Goal: Transaction & Acquisition: Purchase product/service

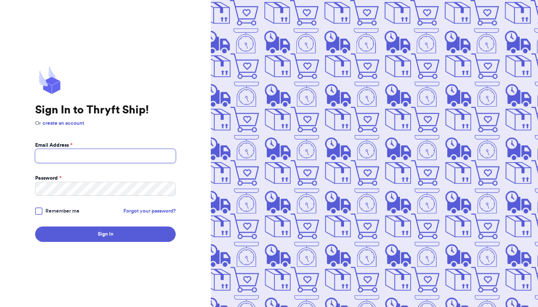
type input "[EMAIL_ADDRESS][DOMAIN_NAME]"
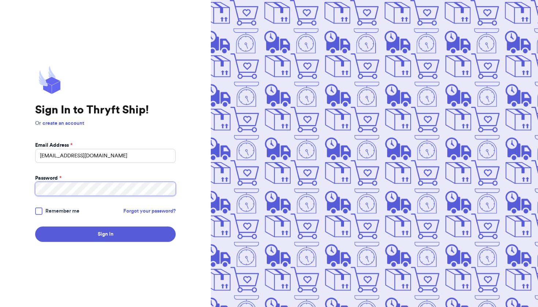
click at [105, 234] on button "Sign In" at bounding box center [105, 234] width 141 height 15
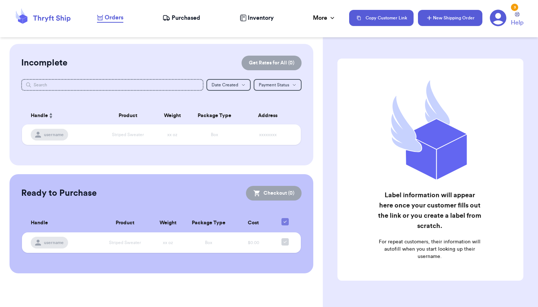
click at [435, 25] on button "New Shipping Order" at bounding box center [450, 18] width 64 height 16
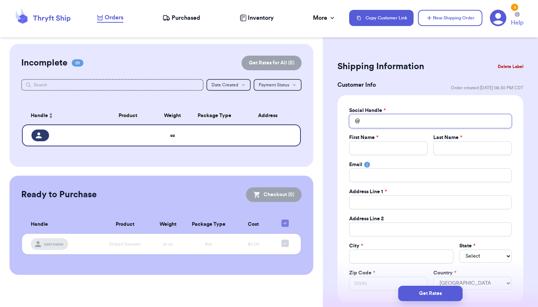
click at [398, 122] on input "Total Amount Paid" at bounding box center [430, 121] width 163 height 14
type input "n"
type input "n3"
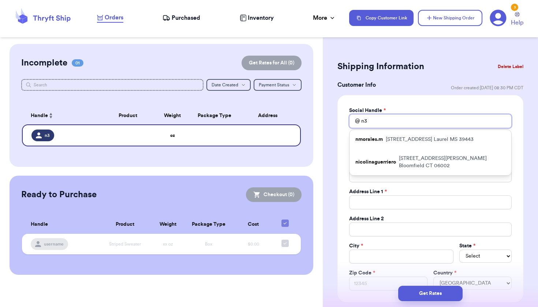
type input "n3g"
type input "n3gr"
type input "n3gro"
type input "n3gron"
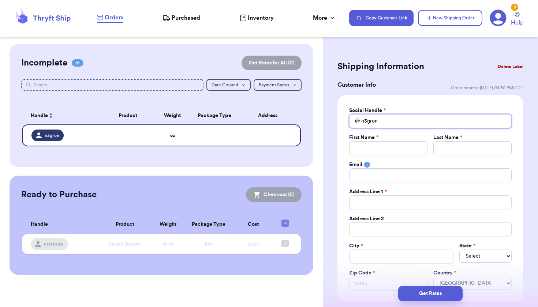
type input "n3gron"
type input "N"
type input "No"
type input "[PERSON_NAME]"
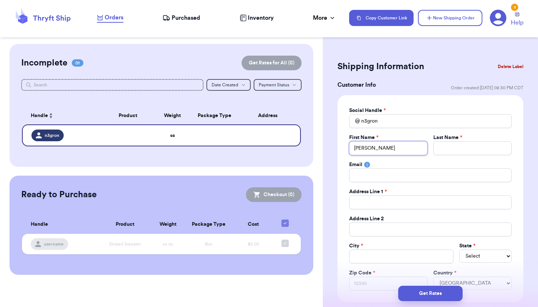
type input "[PERSON_NAME]"
type input "N"
type input "Ne"
type input "Neg"
type input "Negr"
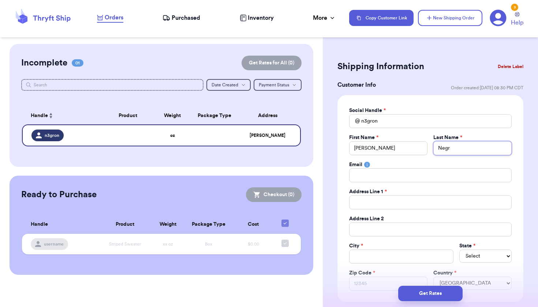
type input "Negro"
type input "[PERSON_NAME]"
type input "9"
type input "92"
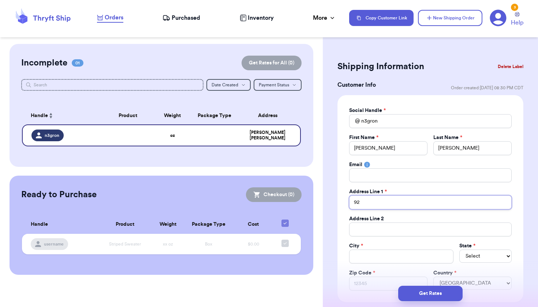
type input "924"
type input "924 M"
type input "924 Ma"
type input "924 Mar"
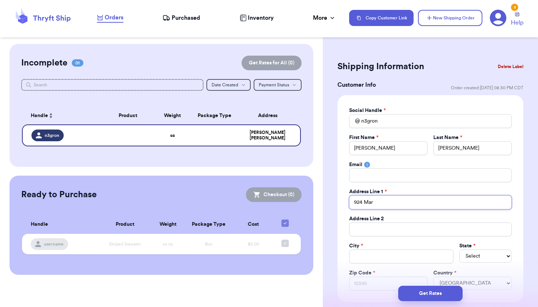
type input "924 [PERSON_NAME]"
type input "924 Marco"
type input "924 Marcon"
type input "924 [PERSON_NAME]"
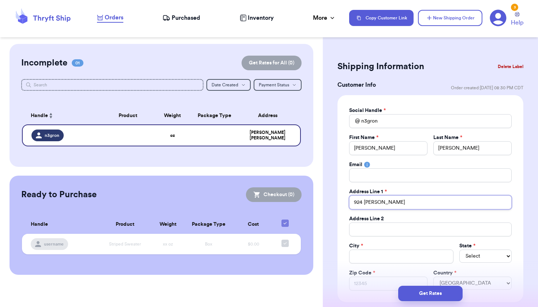
type input "924 [PERSON_NAME]"
type input "924 [PERSON_NAME] [PERSON_NAME]"
type input "924 [PERSON_NAME]"
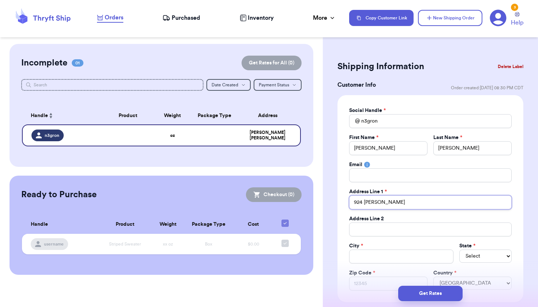
type input "924 [PERSON_NAME]"
type input "[STREET_ADDRESS]"
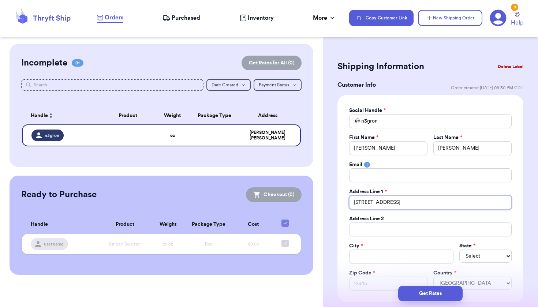
type input "[STREET_ADDRESS]"
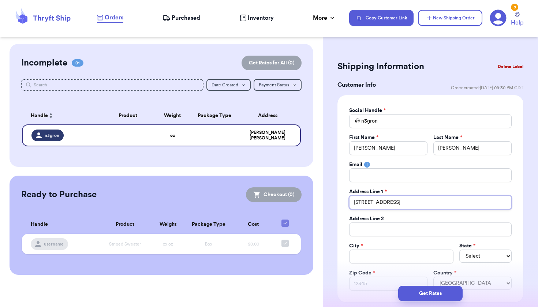
type input "[STREET_ADDRESS]"
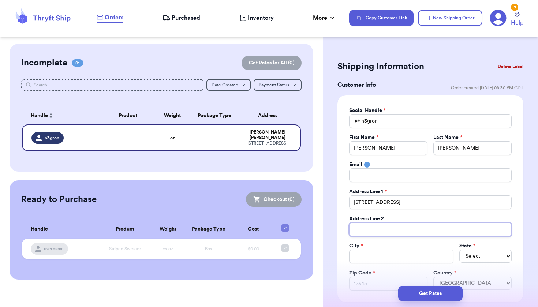
type input "S"
type input "St"
type input "Ste"
type input "Ste 1"
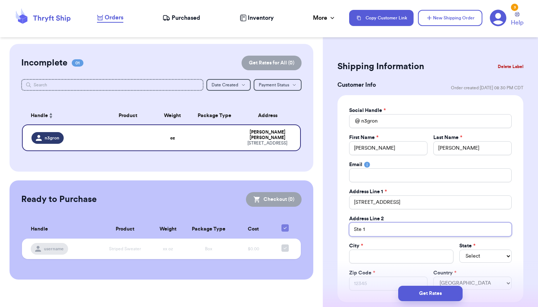
type input "Ste 10"
type input "Ste 102"
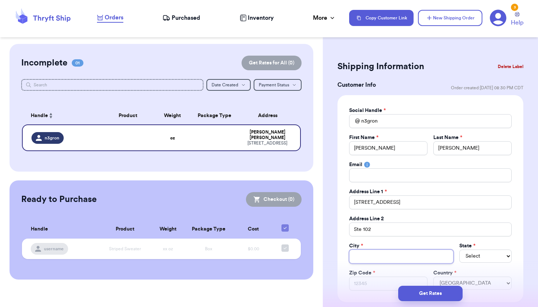
type input "A"
type input "Al"
type input "All"
type input "Alle"
type input "[PERSON_NAME]"
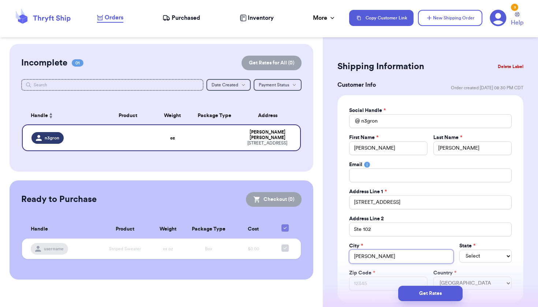
type input "Allent"
type input "Allento"
type input "Allentow"
type input "[GEOGRAPHIC_DATA]"
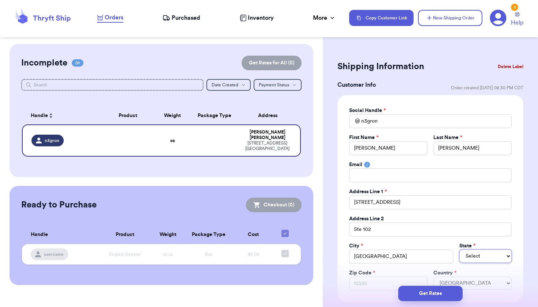
select select "PA"
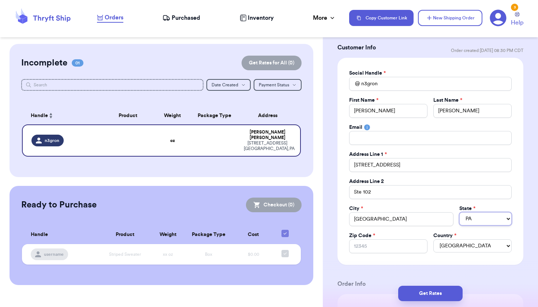
scroll to position [38, 0]
type input "1"
type input "18"
type input "181"
type input "1810"
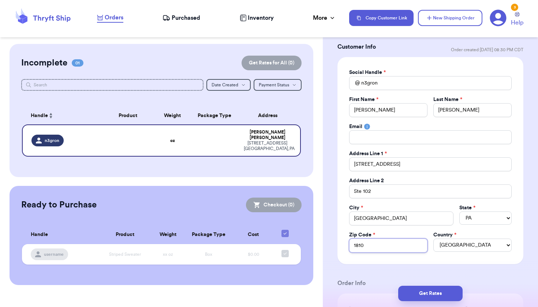
type input "18109"
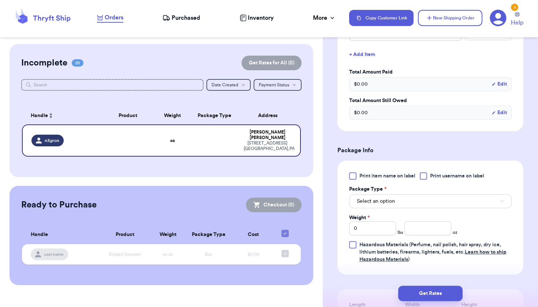
scroll to position [345, 0]
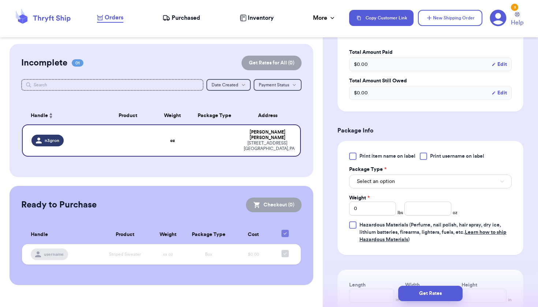
type input "18109"
click at [409, 179] on button "Select an option" at bounding box center [430, 182] width 163 height 14
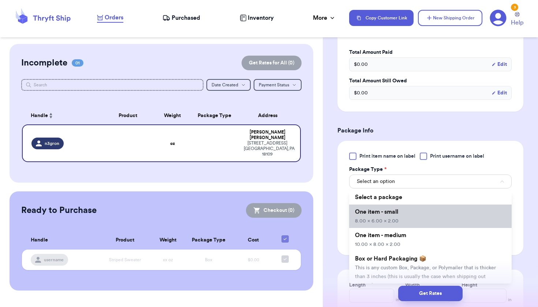
click at [380, 219] on span "8.00 x 6.00 x 2.00" at bounding box center [377, 221] width 44 height 5
type input "8"
type input "6"
type input "2"
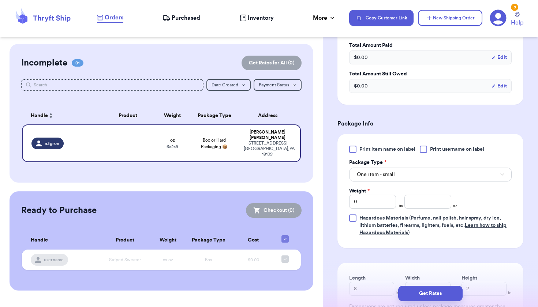
scroll to position [355, 0]
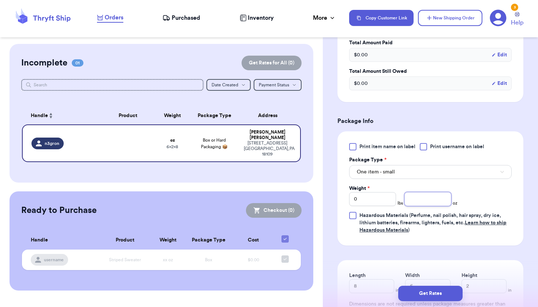
click at [438, 200] on input "number" at bounding box center [428, 199] width 47 height 14
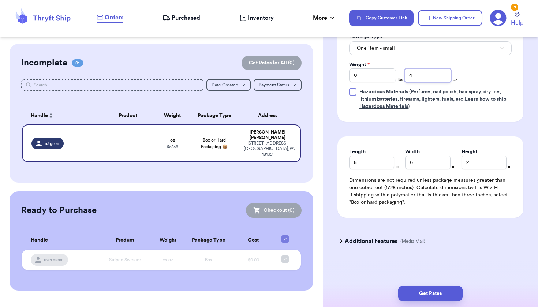
scroll to position [478, 0]
type input "4"
click at [426, 292] on button "Get Rates" at bounding box center [430, 293] width 64 height 15
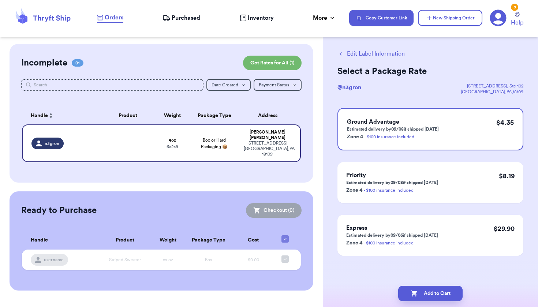
scroll to position [0, 0]
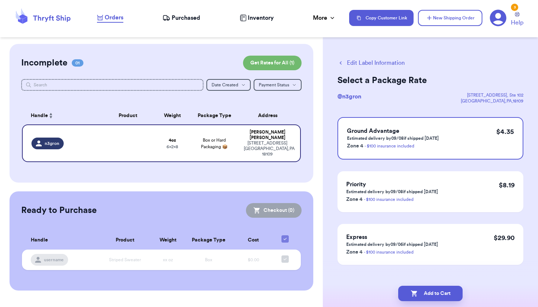
click at [354, 62] on button "Edit Label Information" at bounding box center [371, 63] width 67 height 9
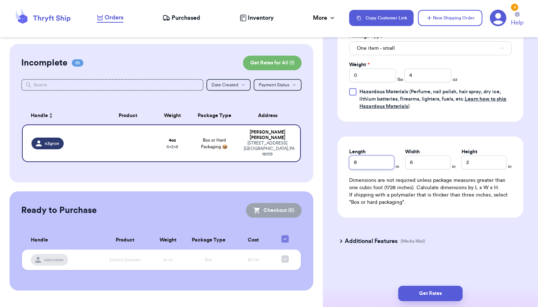
click at [366, 163] on input "8" at bounding box center [371, 163] width 45 height 14
type input "6"
click at [474, 160] on input "2" at bounding box center [484, 163] width 45 height 14
type input "1"
click at [432, 295] on button "Get Rates" at bounding box center [430, 293] width 64 height 15
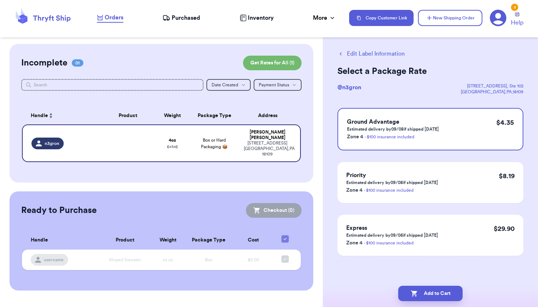
scroll to position [9, 0]
click at [432, 295] on button "Add to Cart" at bounding box center [430, 293] width 64 height 15
checkbox input "true"
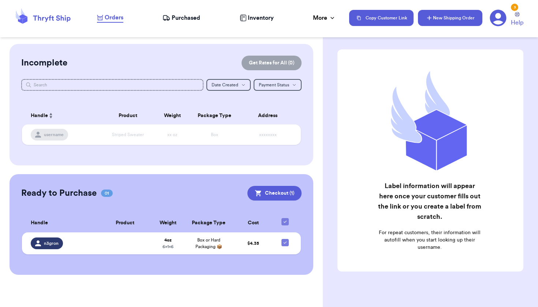
click at [444, 14] on button "New Shipping Order" at bounding box center [450, 18] width 64 height 16
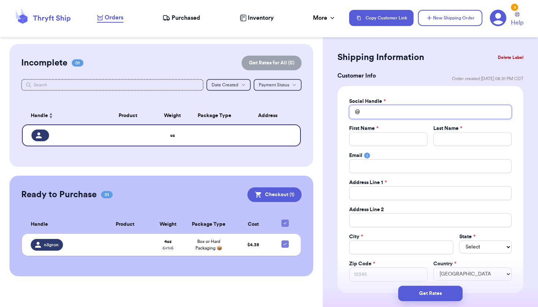
click at [386, 112] on input "Total Amount Paid" at bounding box center [430, 112] width 163 height 14
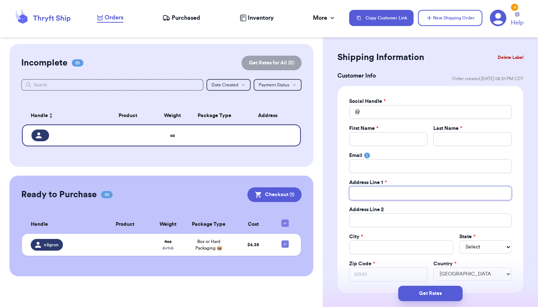
type input "5"
type input "55"
type input "552"
type input "552 Z"
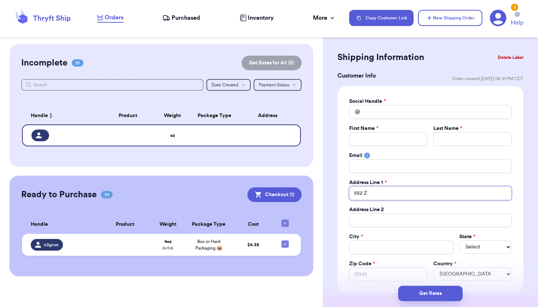
type input "552 Zi"
type input "552 Zin"
type input "552 [PERSON_NAME]"
type input "552 [PERSON_NAME] D"
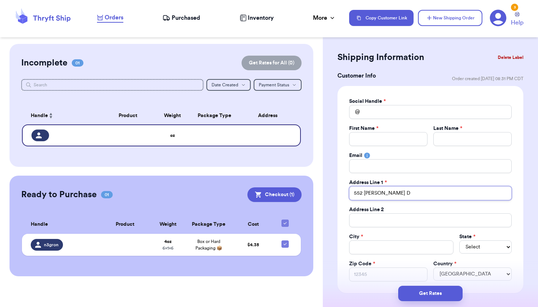
type input "552 [PERSON_NAME] Dr"
type input "S"
type input "So"
type input "Sou"
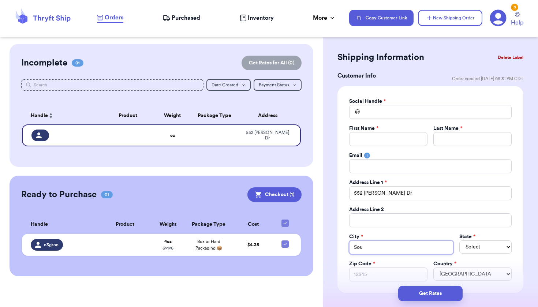
type input "Sout"
type input "South"
type input "Southa"
type input "Southam"
type input "Southamp"
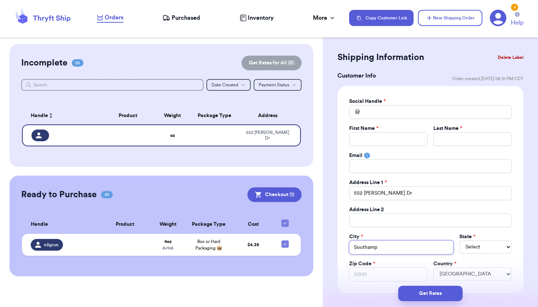
type input "Southampt"
type input "Southampto"
type input "[GEOGRAPHIC_DATA]"
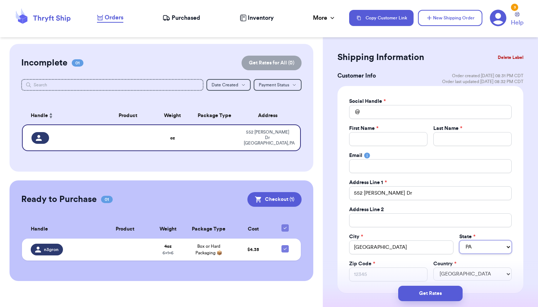
scroll to position [32, 0]
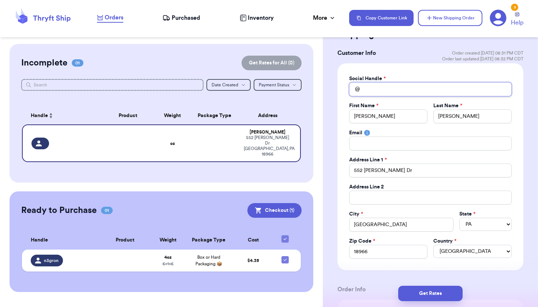
click at [402, 89] on input "Total Amount Paid" at bounding box center [430, 89] width 163 height 14
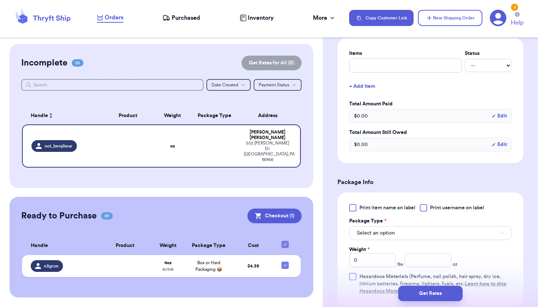
scroll to position [327, 0]
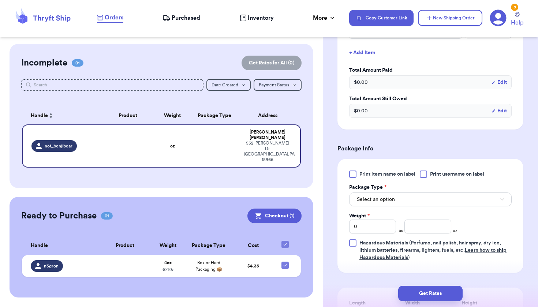
click at [395, 199] on button "Select an option" at bounding box center [430, 200] width 163 height 14
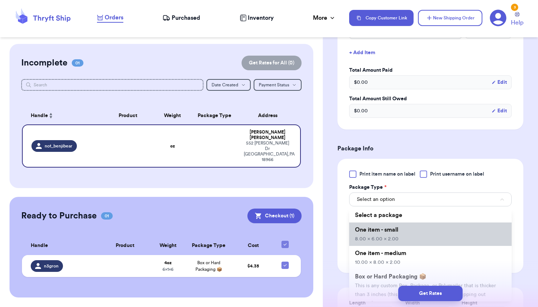
click at [380, 233] on span "One item - small" at bounding box center [376, 230] width 43 height 6
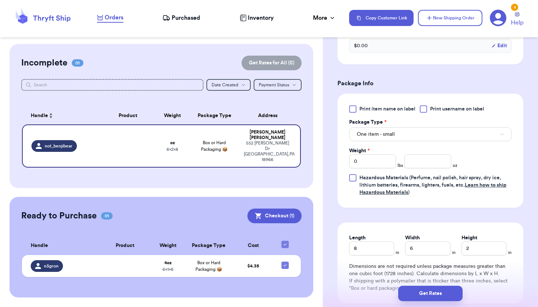
scroll to position [417, 0]
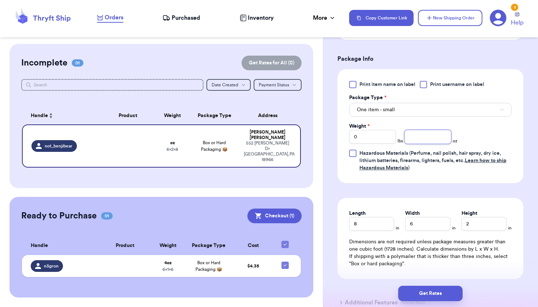
click at [421, 139] on input "number" at bounding box center [428, 137] width 47 height 14
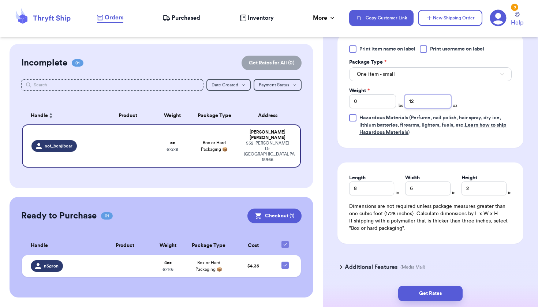
scroll to position [472, 0]
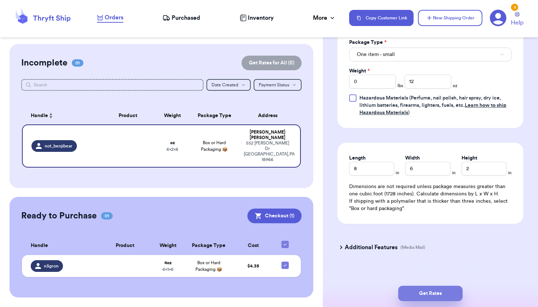
click at [417, 290] on button "Get Rates" at bounding box center [430, 293] width 64 height 15
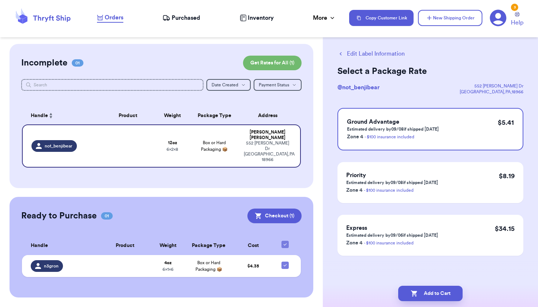
scroll to position [0, 0]
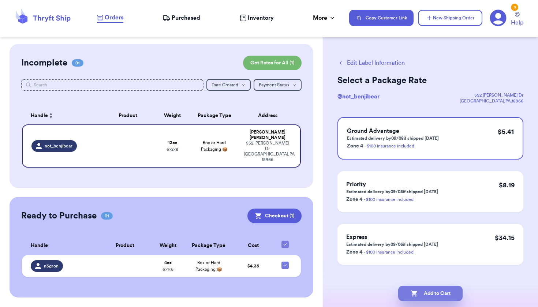
click at [417, 291] on icon "button" at bounding box center [414, 293] width 7 height 7
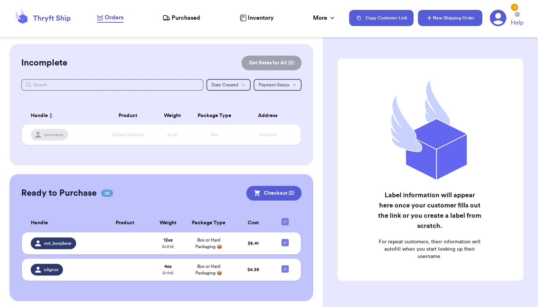
click at [452, 18] on button "New Shipping Order" at bounding box center [450, 18] width 64 height 16
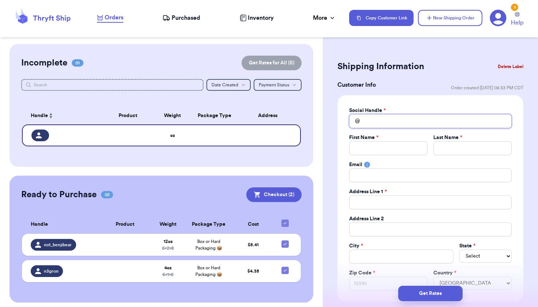
click at [400, 122] on input "Total Amount Paid" at bounding box center [430, 121] width 163 height 14
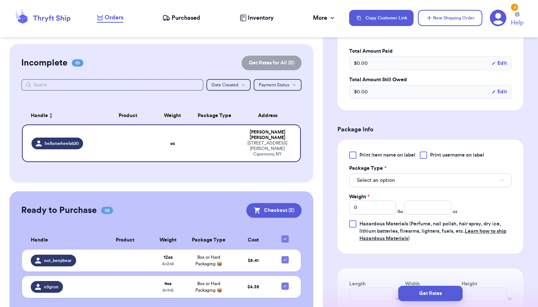
scroll to position [359, 0]
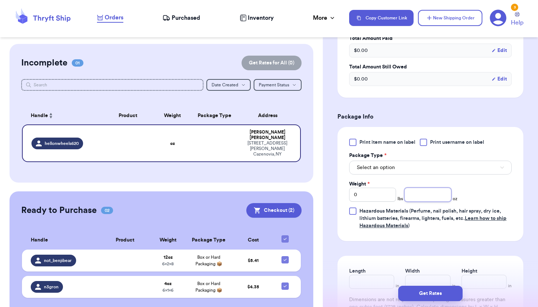
click at [421, 198] on input "number" at bounding box center [428, 195] width 47 height 14
click at [422, 161] on button "Select an option" at bounding box center [430, 168] width 163 height 14
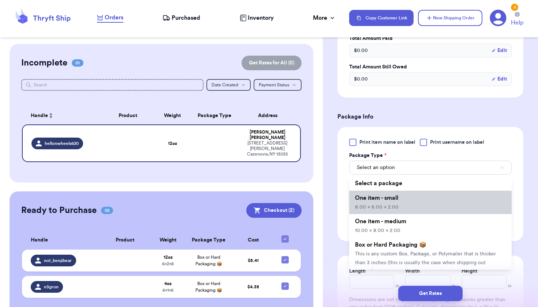
click at [408, 199] on li "One item - small 8.00 x 6.00 x 2.00" at bounding box center [430, 202] width 163 height 23
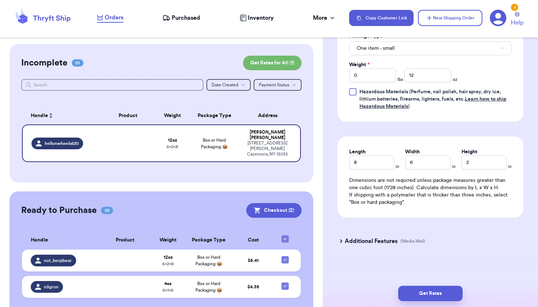
scroll to position [0, 0]
click at [425, 297] on button "Get Rates" at bounding box center [430, 293] width 64 height 15
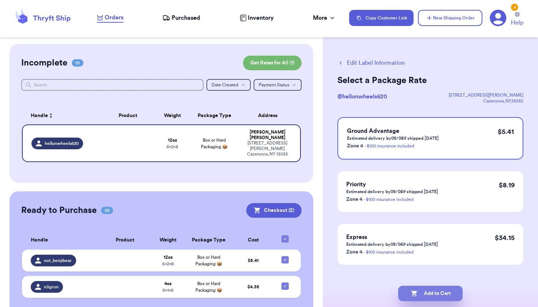
click at [425, 297] on button "Add to Cart" at bounding box center [430, 293] width 64 height 15
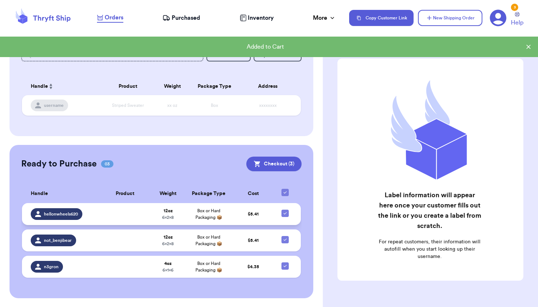
scroll to position [167, 0]
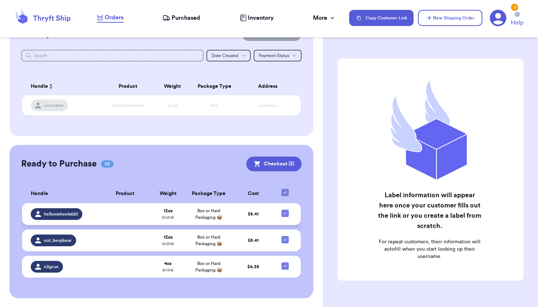
click at [98, 203] on td at bounding box center [125, 214] width 54 height 22
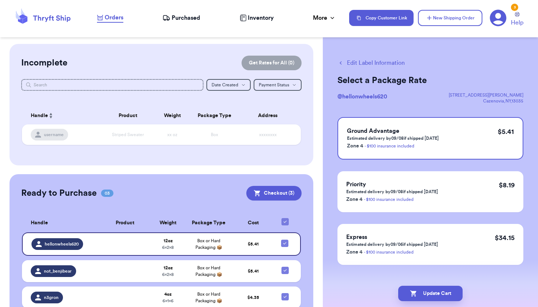
scroll to position [0, 0]
click at [496, 21] on icon at bounding box center [498, 18] width 17 height 17
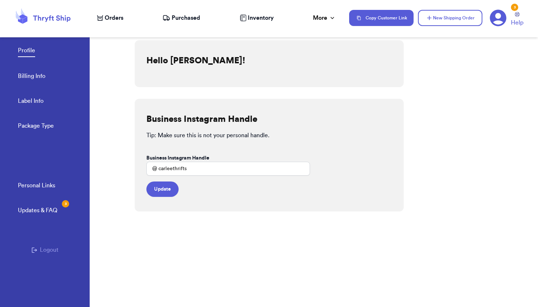
click at [31, 99] on link "Label Info" at bounding box center [31, 102] width 26 height 10
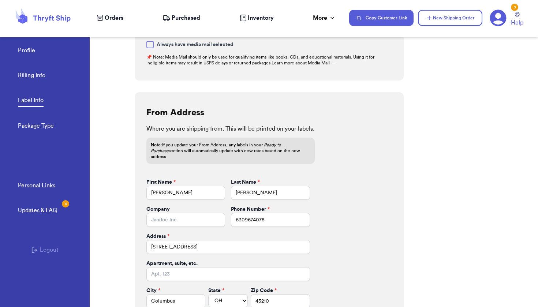
scroll to position [261, 0]
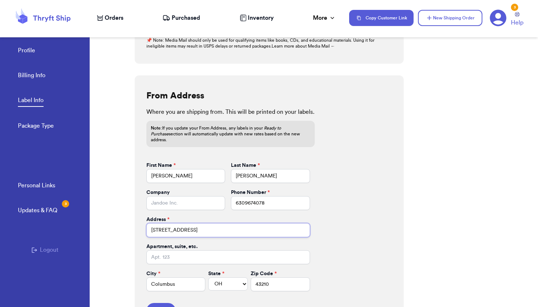
click at [190, 225] on input "[STREET_ADDRESS]" at bounding box center [228, 230] width 164 height 14
drag, startPoint x: 374, startPoint y: 93, endPoint x: 433, endPoint y: 143, distance: 76.9
click at [433, 143] on div "Label Information Select the label size you would like your PDFs to be generate…" at bounding box center [337, 167] width 404 height 282
click at [243, 224] on input "[STREET_ADDRESS]" at bounding box center [228, 230] width 164 height 14
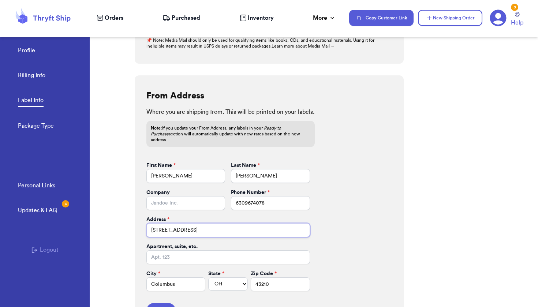
click at [243, 224] on input "[STREET_ADDRESS]" at bounding box center [228, 230] width 164 height 14
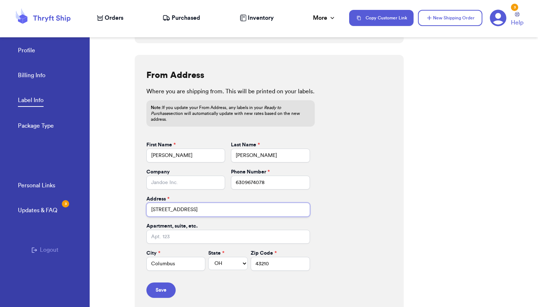
scroll to position [281, 0]
click at [29, 51] on link "Profile" at bounding box center [26, 51] width 17 height 10
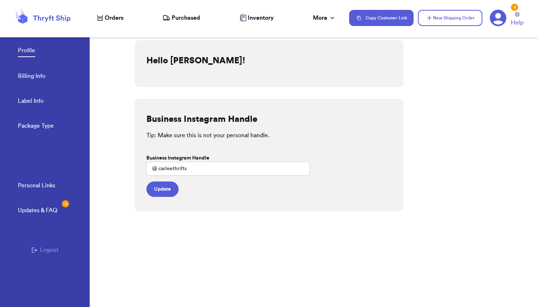
click at [111, 22] on span "Orders" at bounding box center [114, 18] width 19 height 9
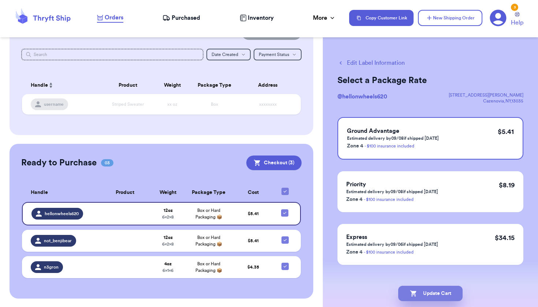
click at [417, 294] on icon "button" at bounding box center [413, 293] width 7 height 7
